Goal: Check status: Check status

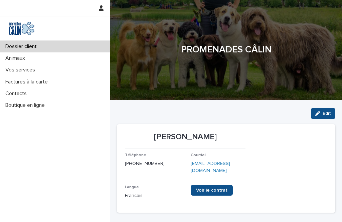
click at [31, 72] on p "Vos services" at bounding box center [22, 70] width 38 height 6
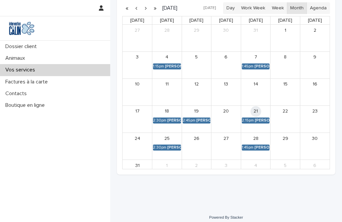
scroll to position [169, 0]
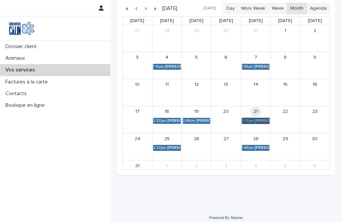
click at [258, 122] on link "2:15pm [PERSON_NAME]" at bounding box center [256, 121] width 28 height 6
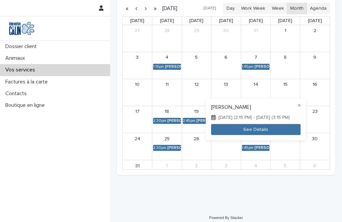
click at [231, 135] on button "See Details" at bounding box center [256, 129] width 90 height 11
